Goal: Book appointment/travel/reservation

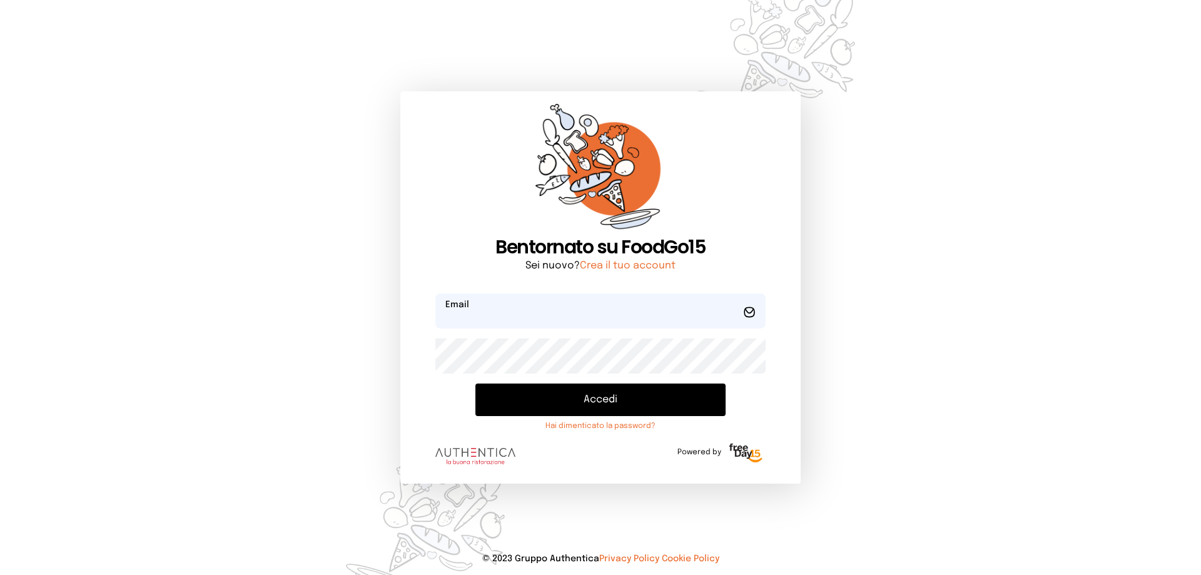
type input "**********"
click at [542, 398] on button "Accedi" at bounding box center [600, 399] width 250 height 33
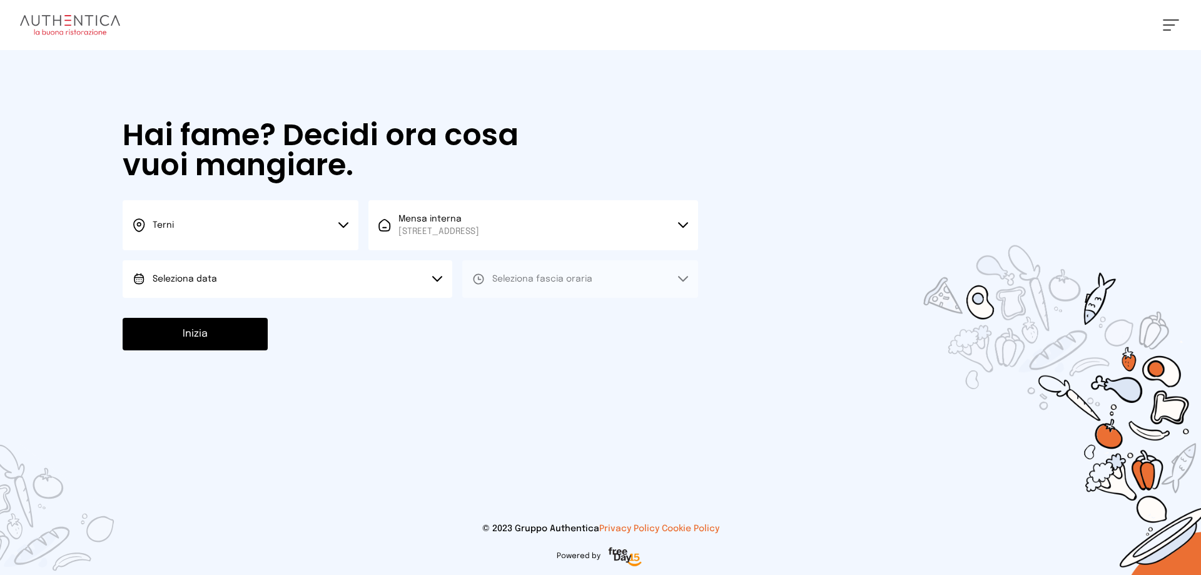
click at [419, 285] on button "Seleziona data" at bounding box center [288, 279] width 330 height 38
click at [373, 326] on li "[DATE], [DATE]" at bounding box center [288, 314] width 330 height 33
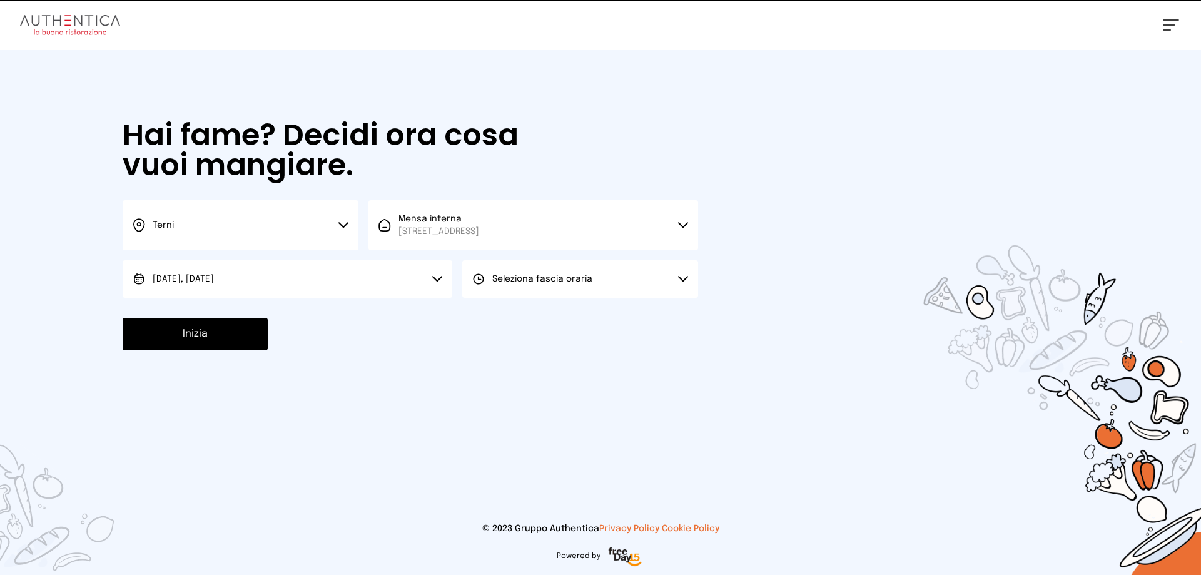
click at [508, 287] on button "Seleziona fascia oraria" at bounding box center [580, 279] width 236 height 38
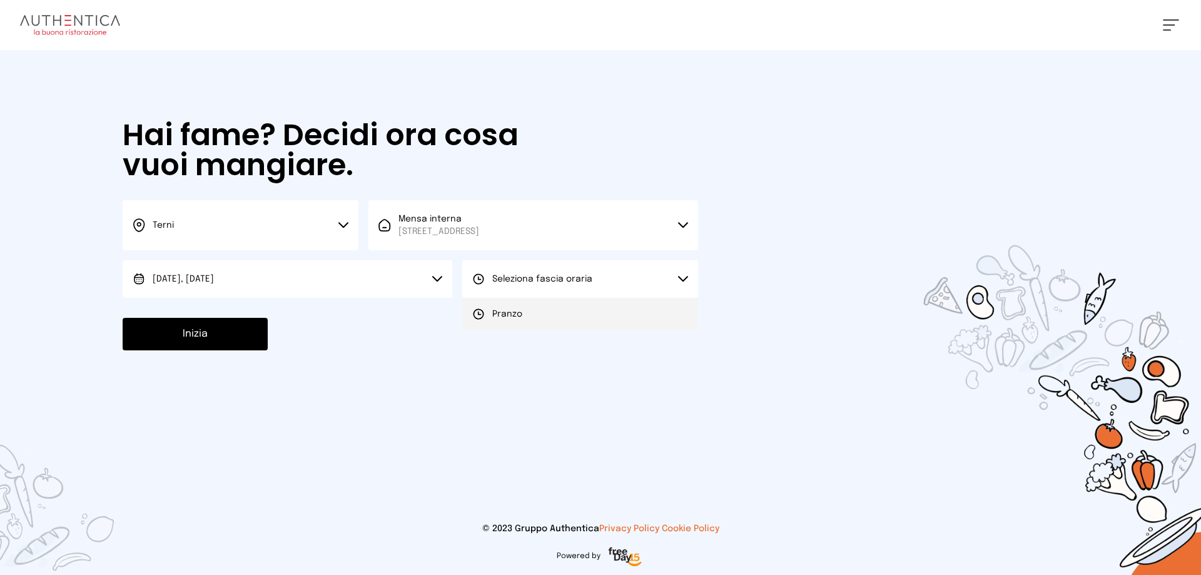
click at [495, 312] on span "Pranzo" at bounding box center [507, 314] width 30 height 13
click at [260, 327] on button "Inizia" at bounding box center [195, 334] width 145 height 33
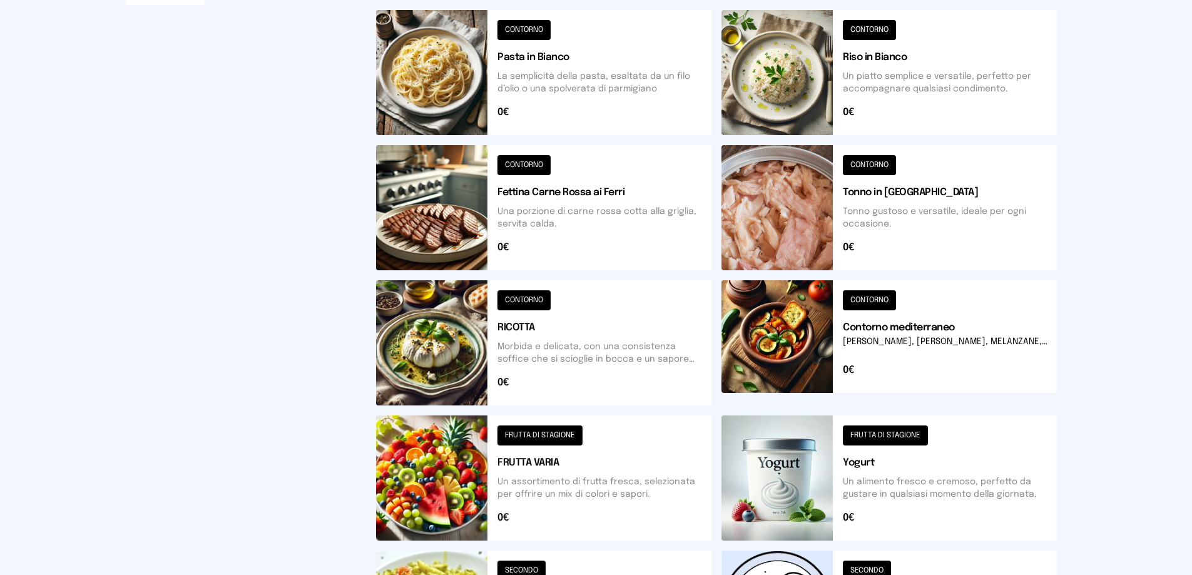
scroll to position [449, 0]
